Goal: Information Seeking & Learning: Learn about a topic

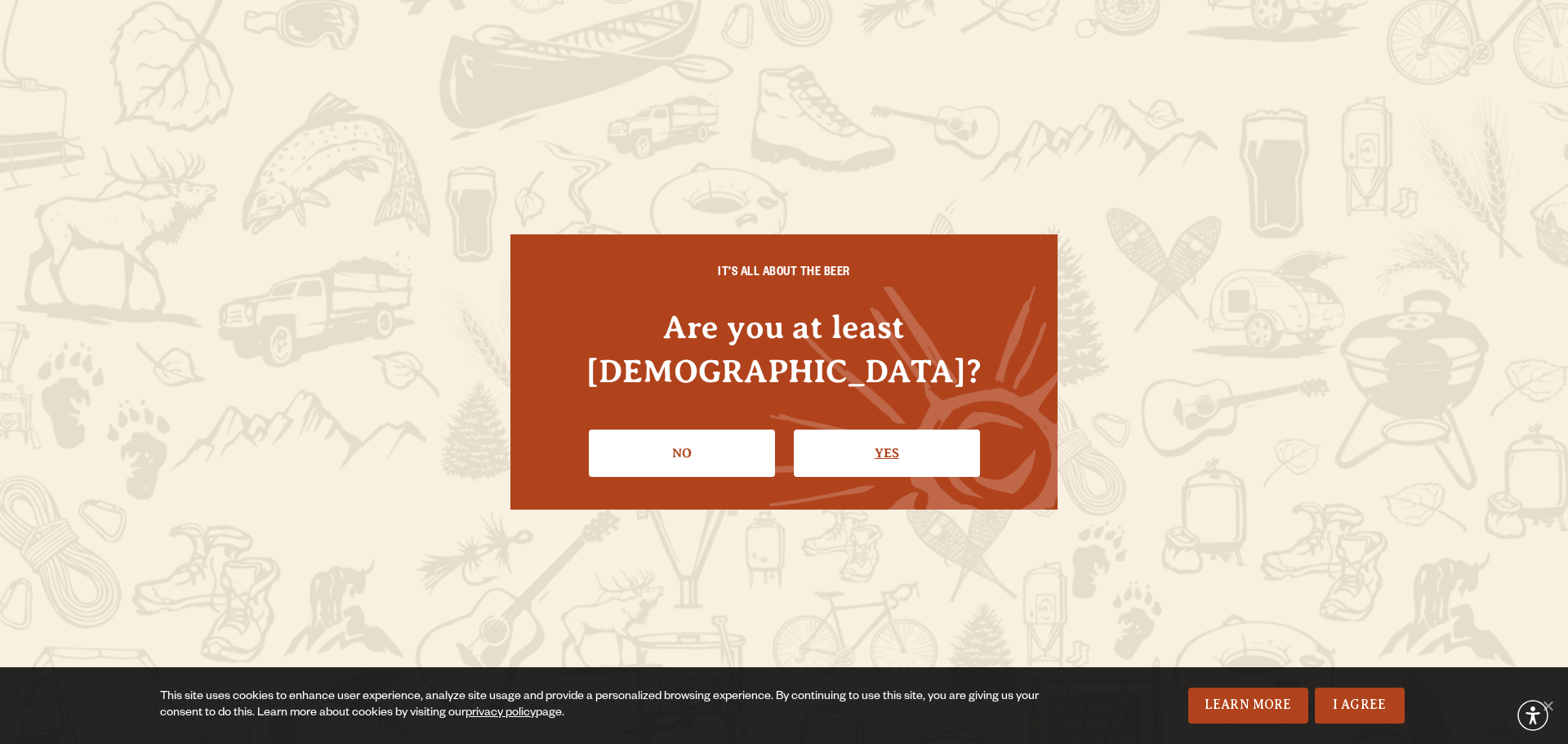
click at [874, 449] on link "Yes" at bounding box center [887, 454] width 186 height 47
click at [874, 449] on div "Our Denver spot for craft beer & pizza Sloan’s Lake Brewhouse Come visit our 10…" at bounding box center [784, 286] width 1568 height 573
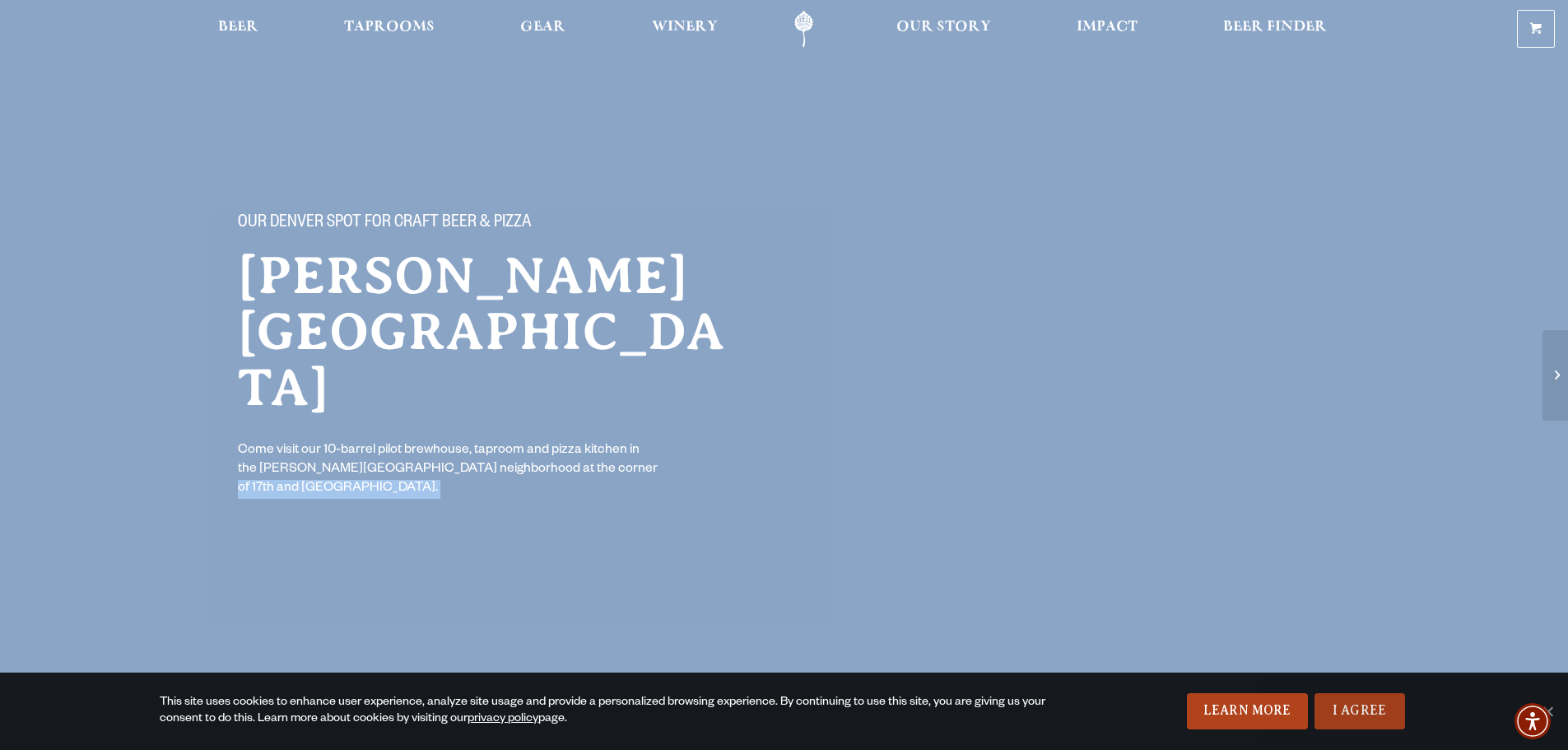
click at [1331, 723] on link "I Agree" at bounding box center [1360, 712] width 90 height 36
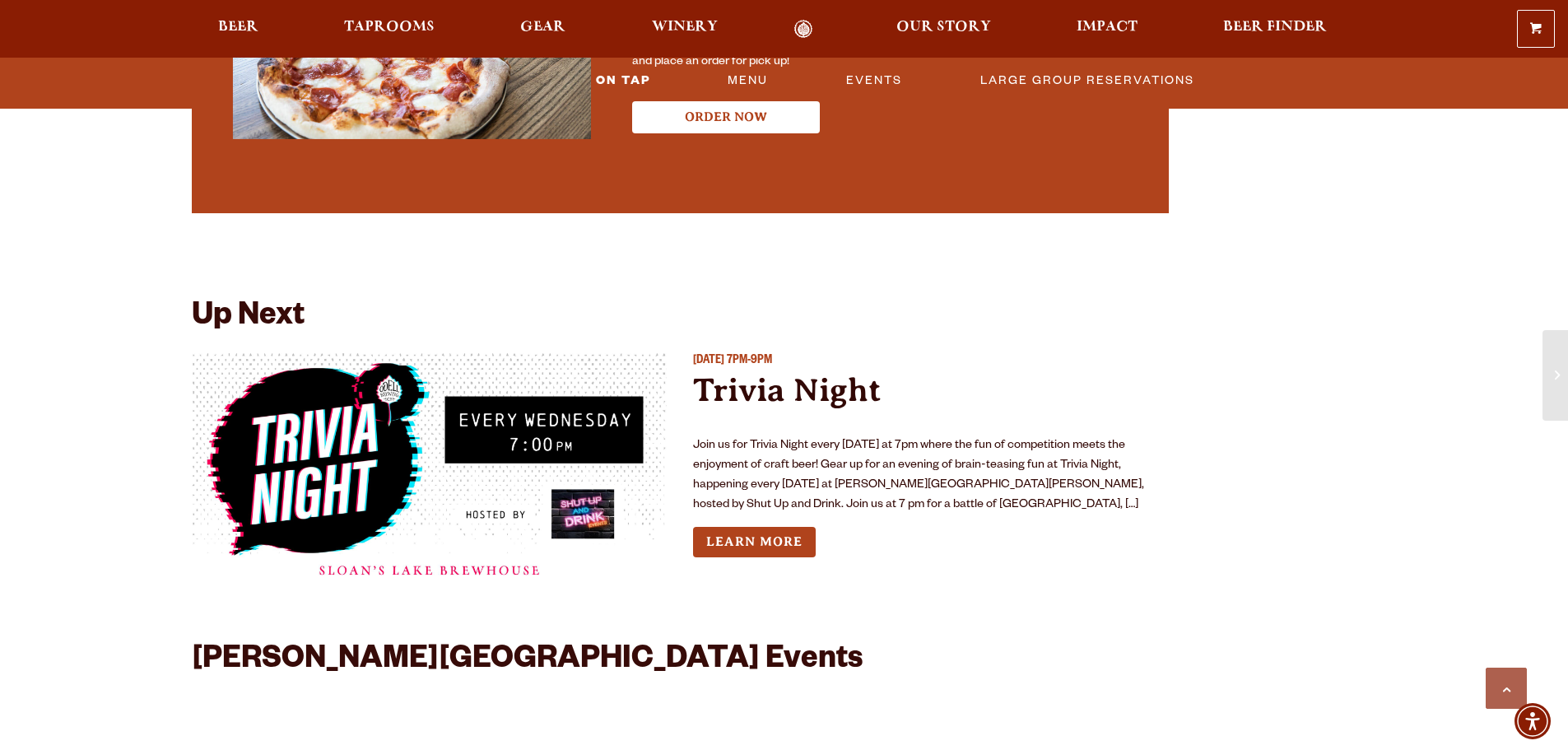
scroll to position [3462, 0]
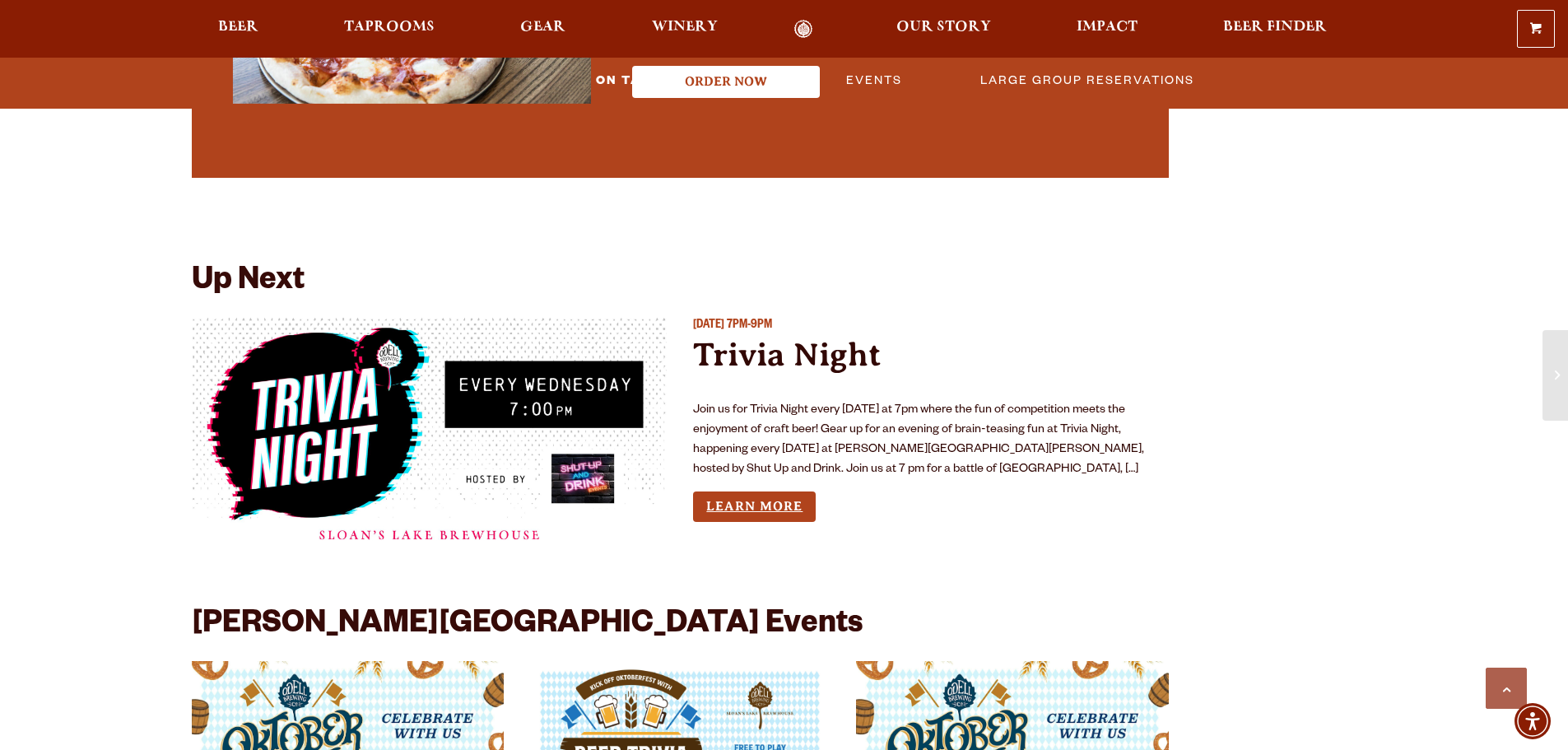
click at [760, 491] on link "Learn More" at bounding box center [755, 507] width 123 height 31
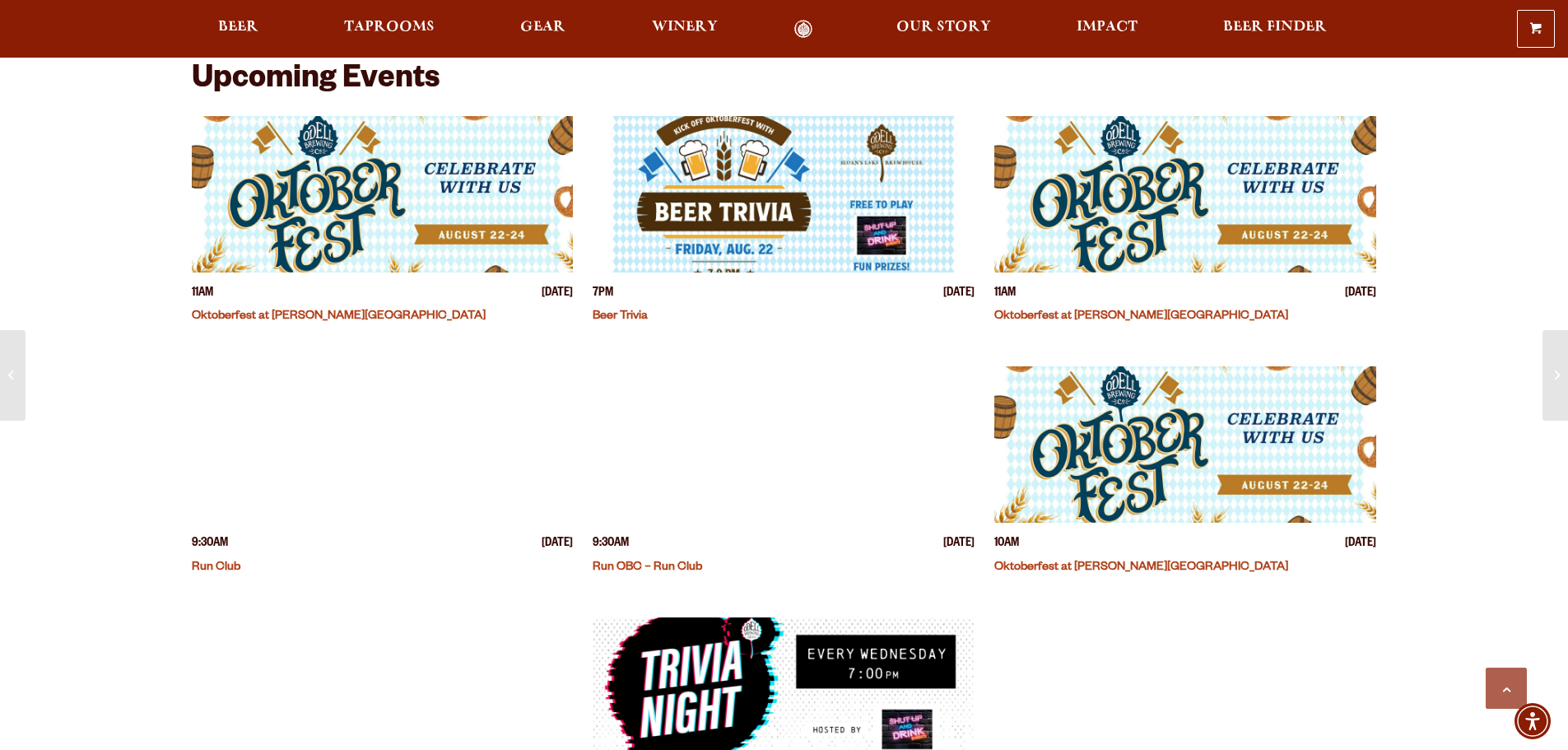
scroll to position [425, 0]
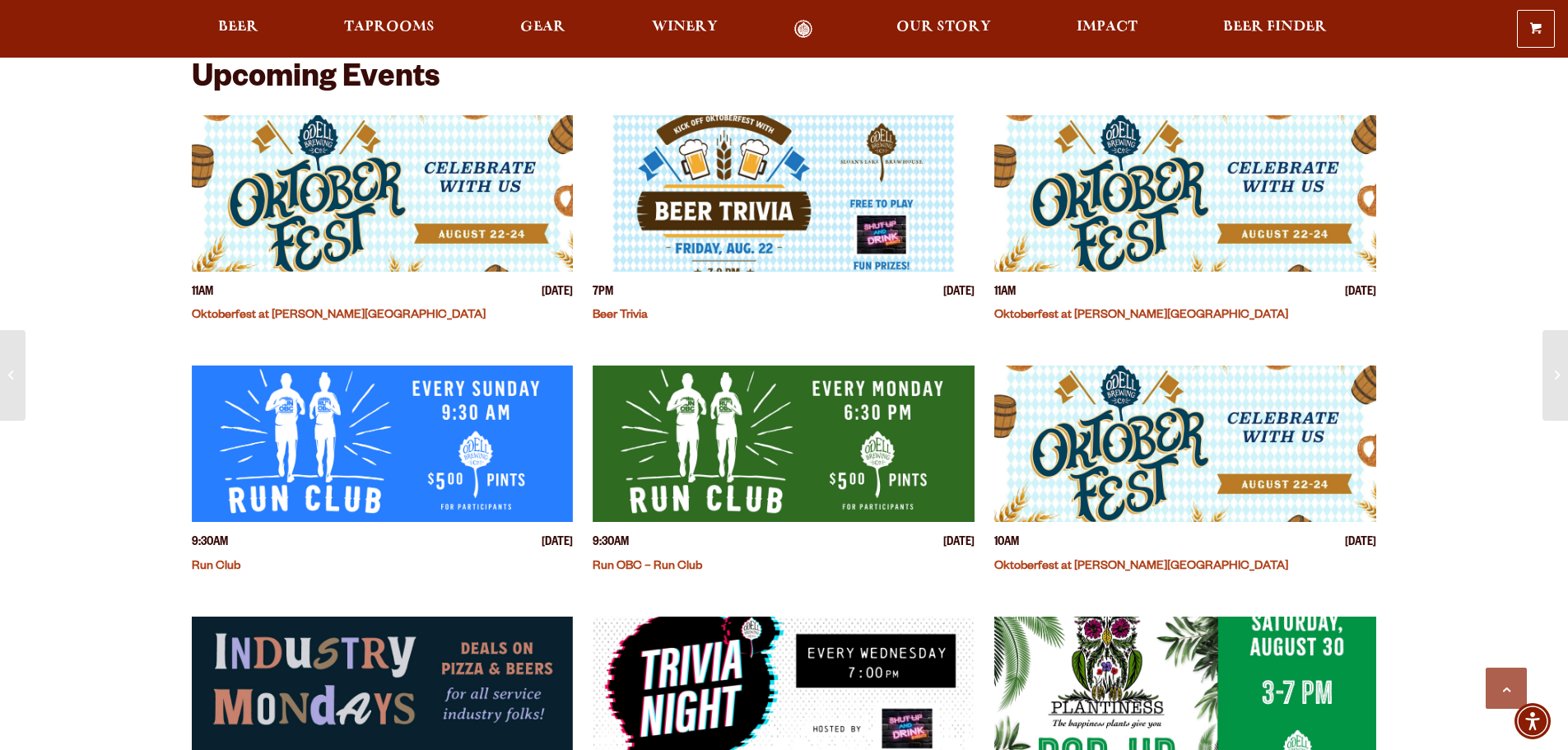
click at [1185, 438] on img "View event details" at bounding box center [1186, 443] width 382 height 156
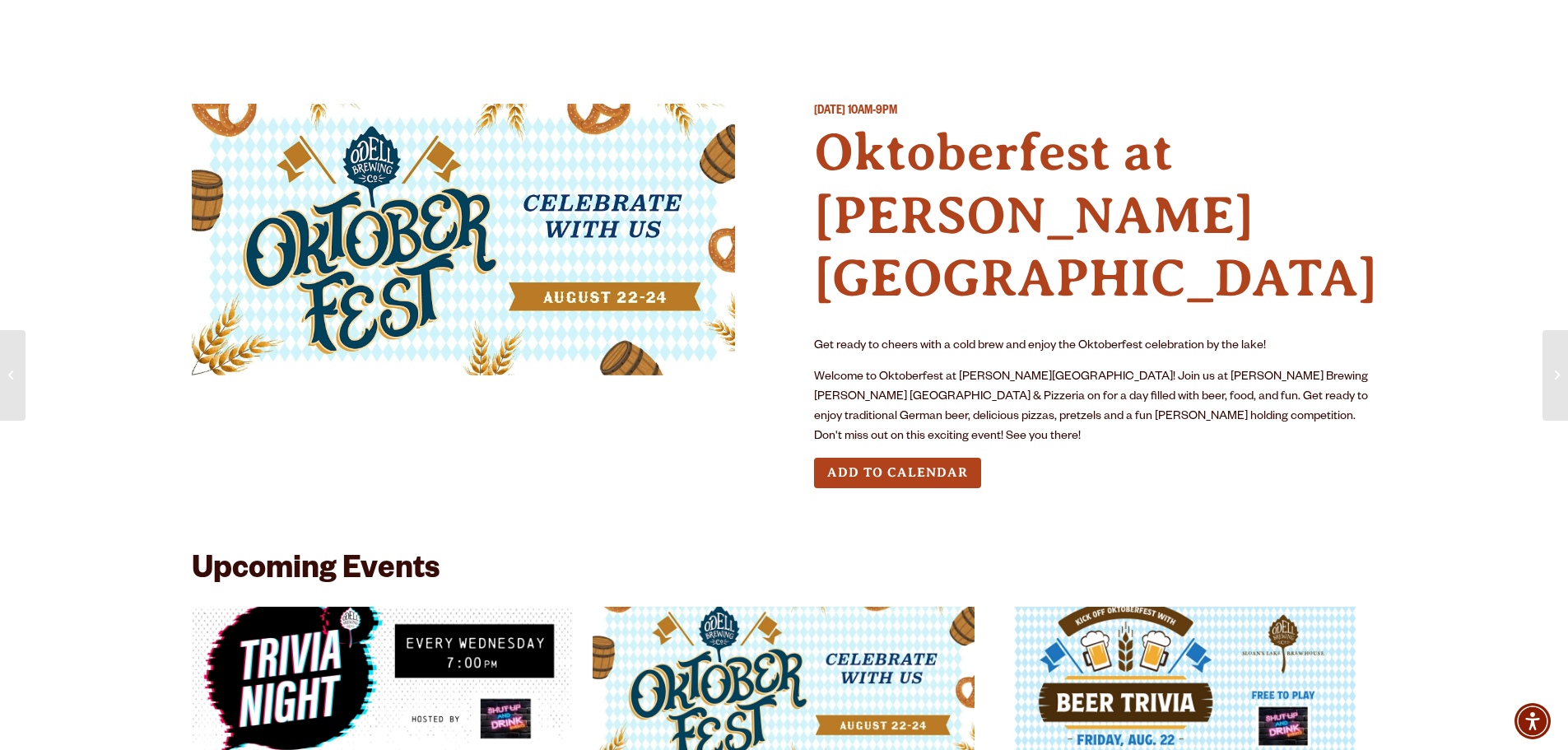
click at [1089, 337] on div "Get ready to cheers with a cold brew and enjoy the Oktoberfest celebration by t…" at bounding box center [1095, 392] width 563 height 110
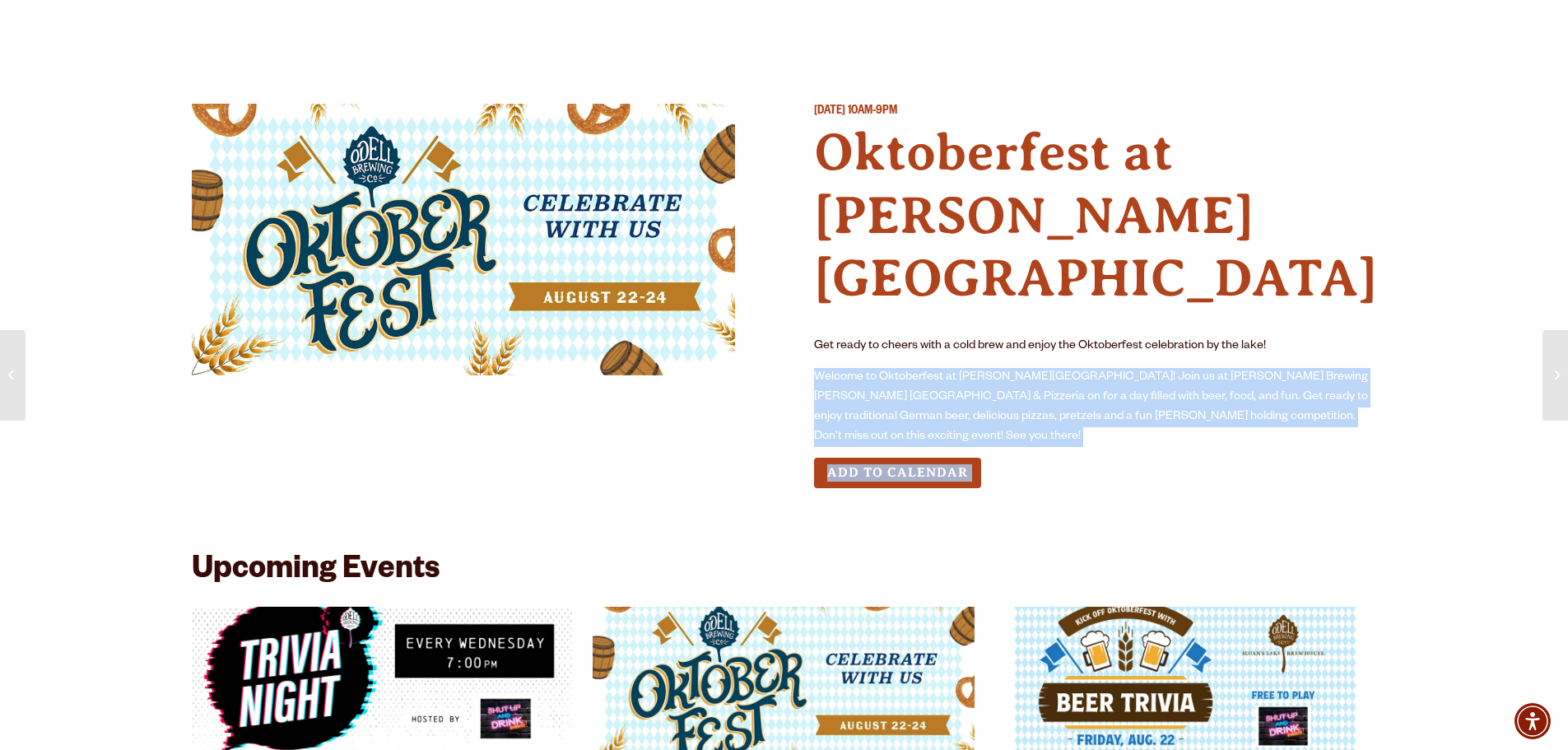
drag, startPoint x: 1089, startPoint y: 302, endPoint x: 1177, endPoint y: 395, distance: 128.0
click at [1177, 395] on div "Sunday August 24, 2025 10AM-9PM Oktoberfest at Sloan’s Lake Get ready to cheers…" at bounding box center [1095, 310] width 563 height 411
click at [1217, 368] on p "Welcome to Oktoberfest at Sloan's Lake! Join us at Odell Brewing Sloan's Lake B…" at bounding box center [1095, 407] width 563 height 79
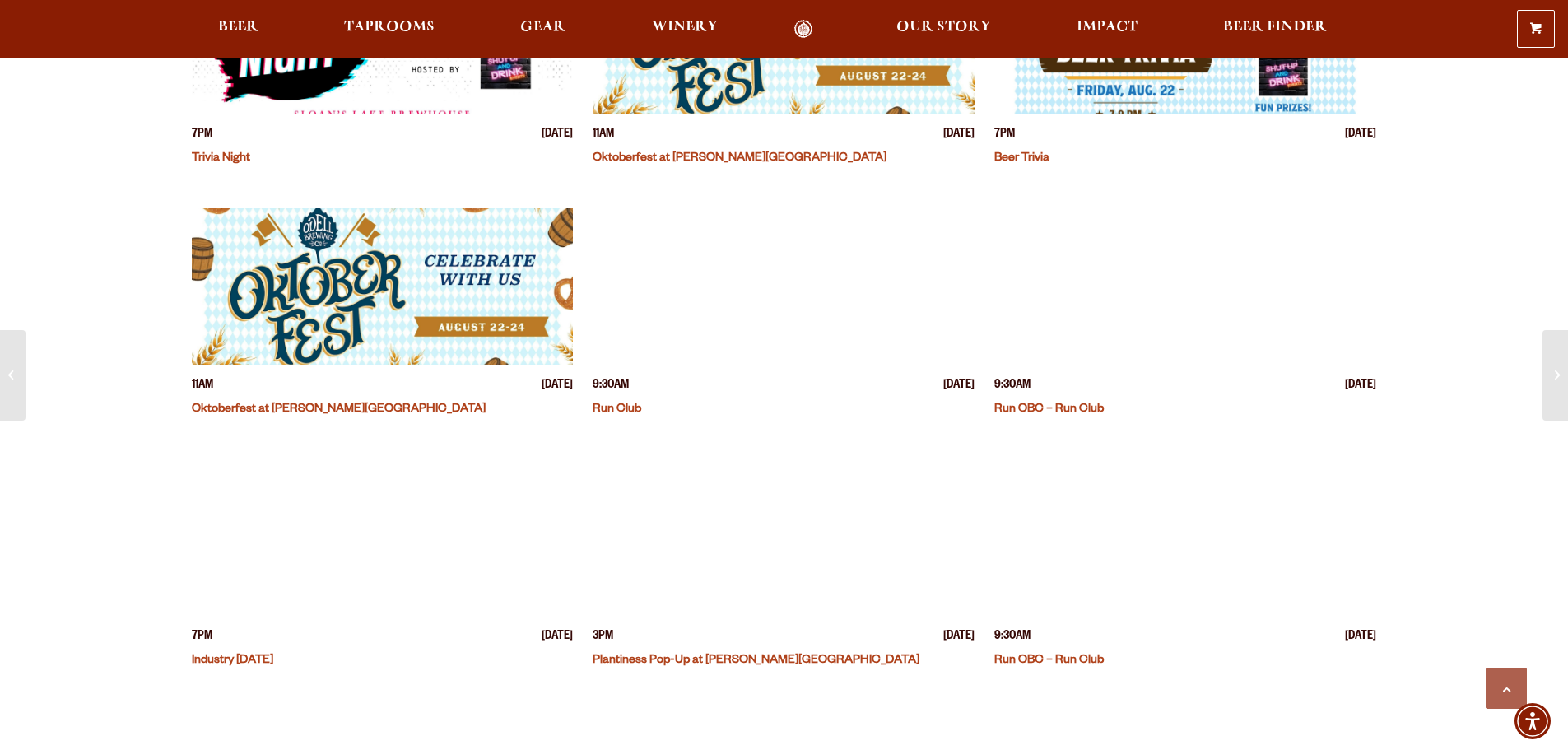
scroll to position [675, 0]
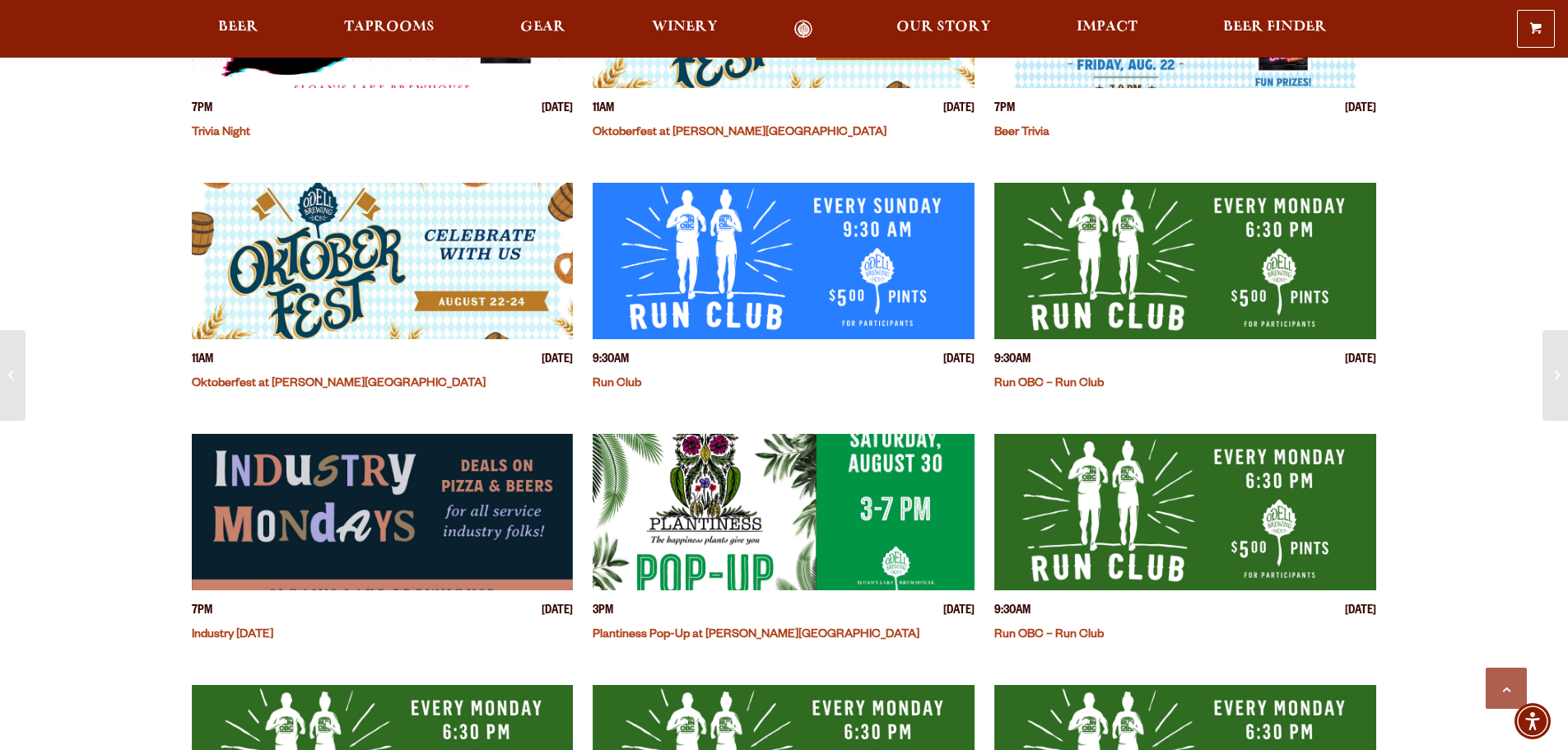
click at [854, 434] on img "View event details" at bounding box center [784, 512] width 382 height 156
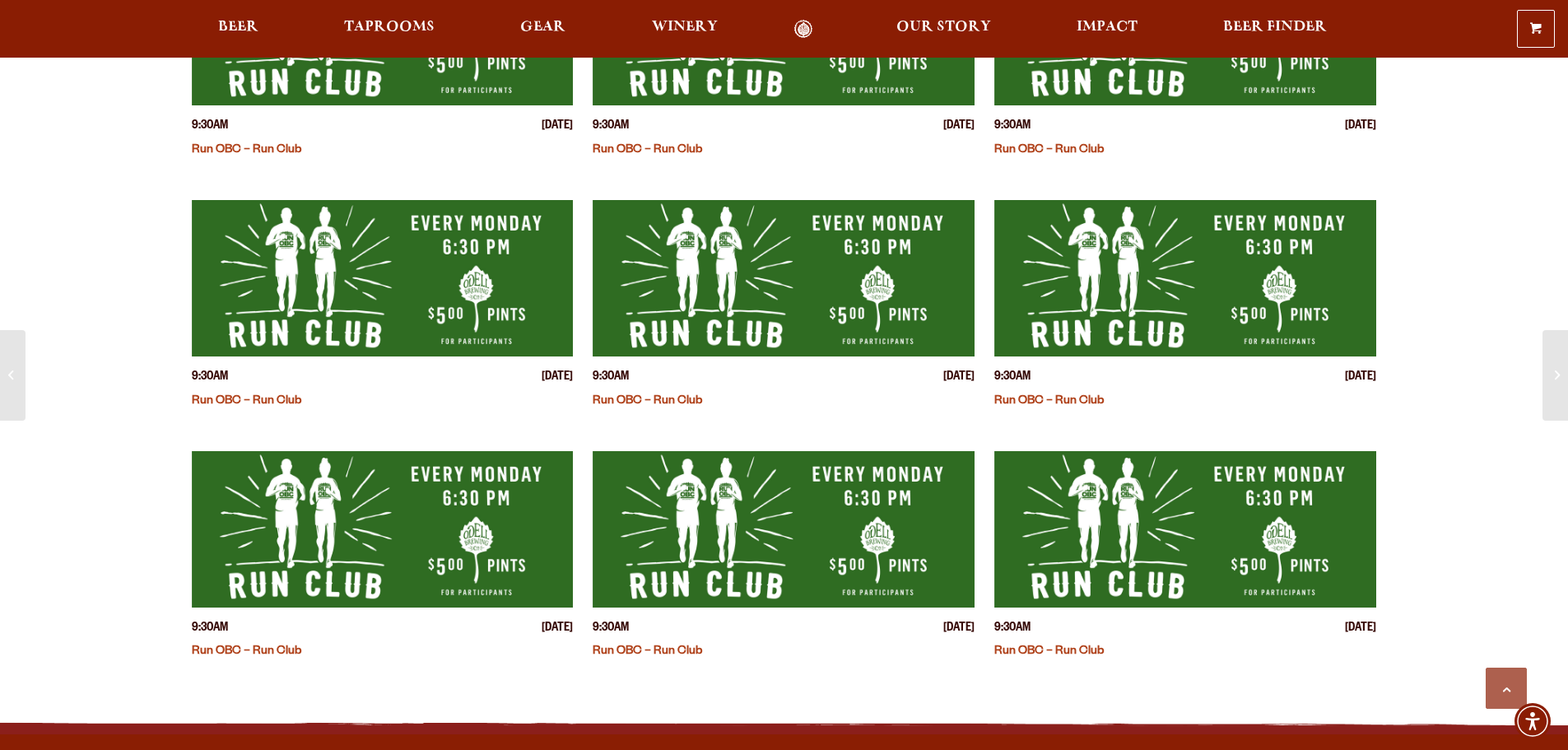
scroll to position [2208, 0]
